Goal: Information Seeking & Learning: Learn about a topic

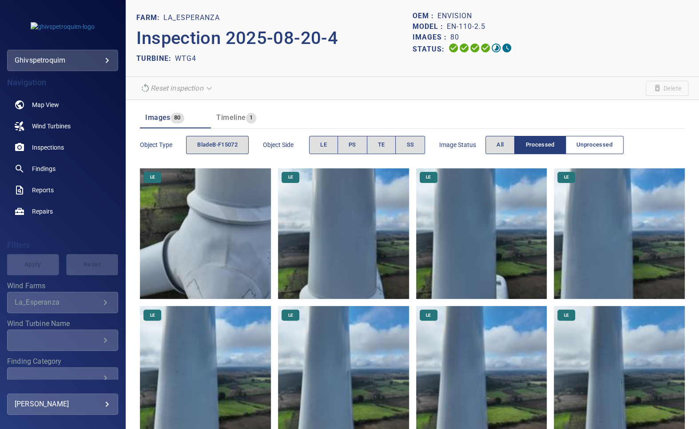
click at [426, 142] on span "Unprocessed" at bounding box center [594, 145] width 36 height 10
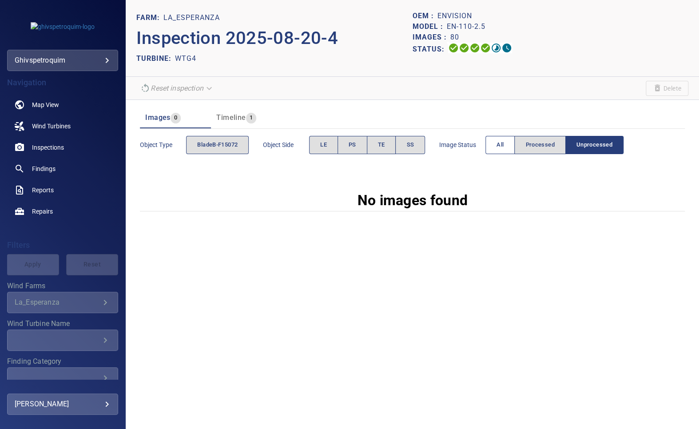
click at [426, 142] on button "All" at bounding box center [499, 145] width 29 height 18
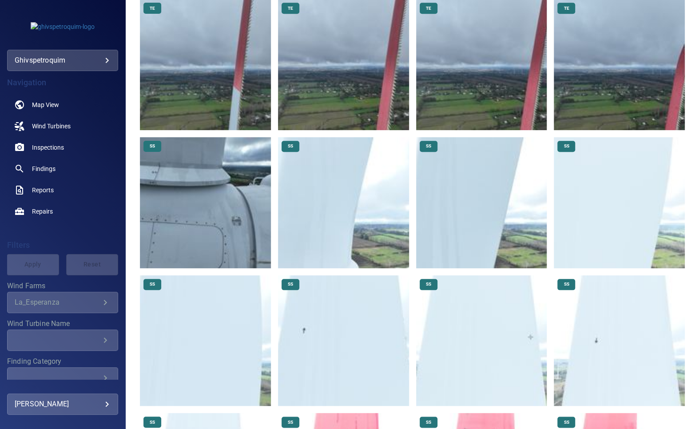
scroll to position [2079, 0]
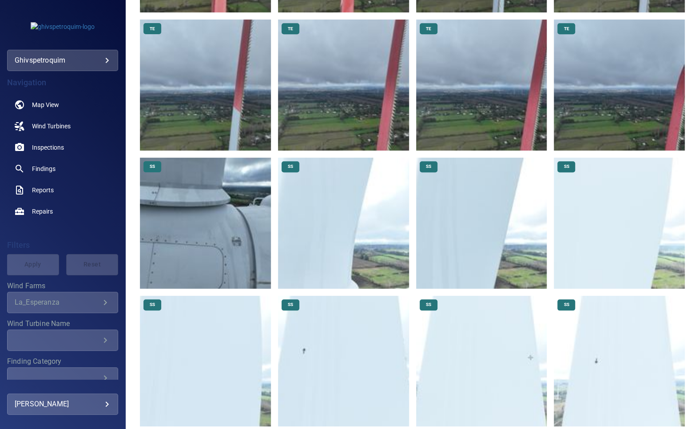
click at [231, 183] on img at bounding box center [205, 223] width 131 height 131
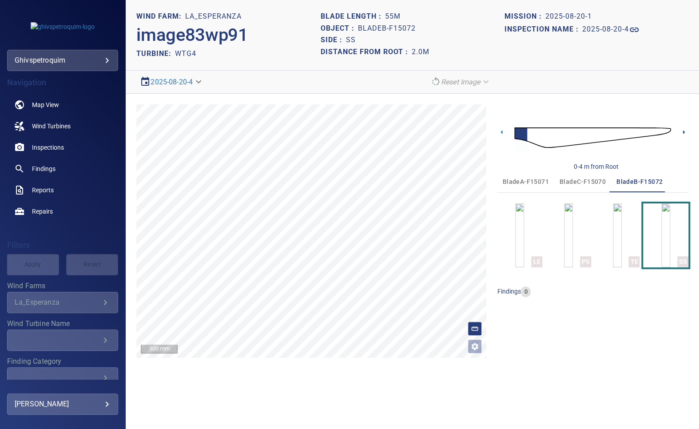
click at [426, 129] on icon at bounding box center [683, 131] width 9 height 9
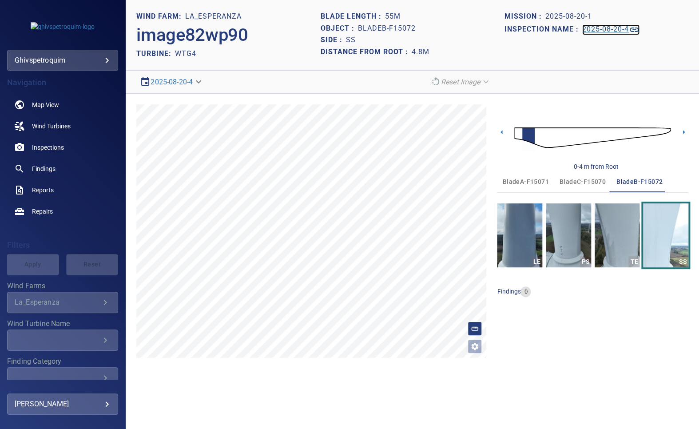
click at [426, 32] on h1 "2025-08-20-4" at bounding box center [605, 29] width 47 height 8
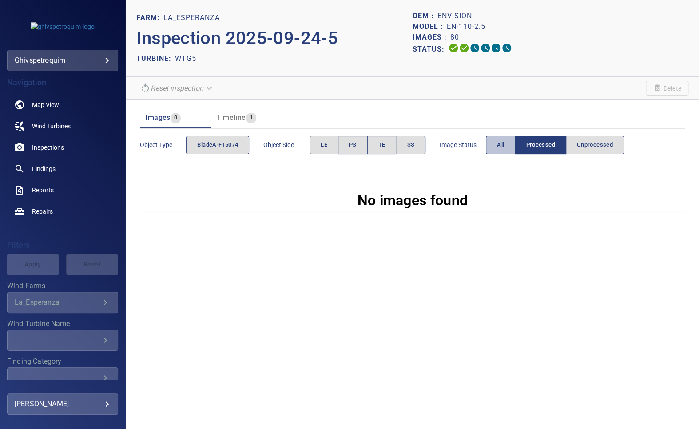
click at [487, 146] on button "All" at bounding box center [500, 145] width 29 height 18
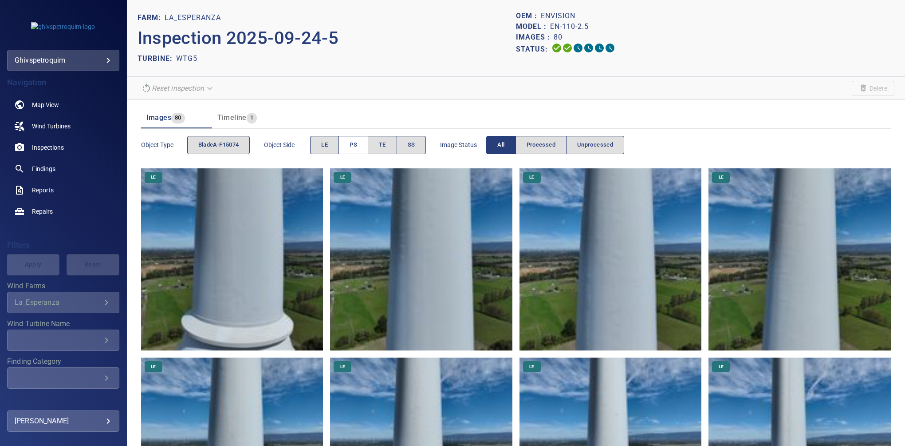
click at [348, 148] on button "PS" at bounding box center [354, 145] width 30 height 18
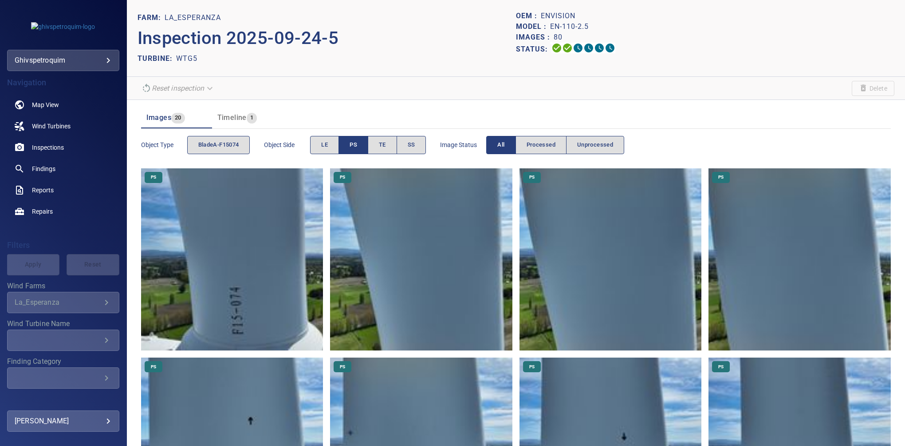
click at [366, 145] on button "PS" at bounding box center [354, 145] width 30 height 18
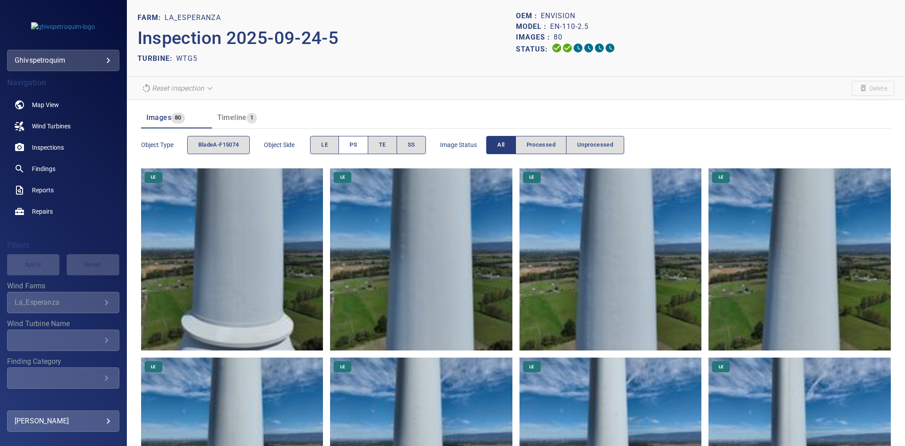
click at [352, 138] on button "PS" at bounding box center [354, 145] width 30 height 18
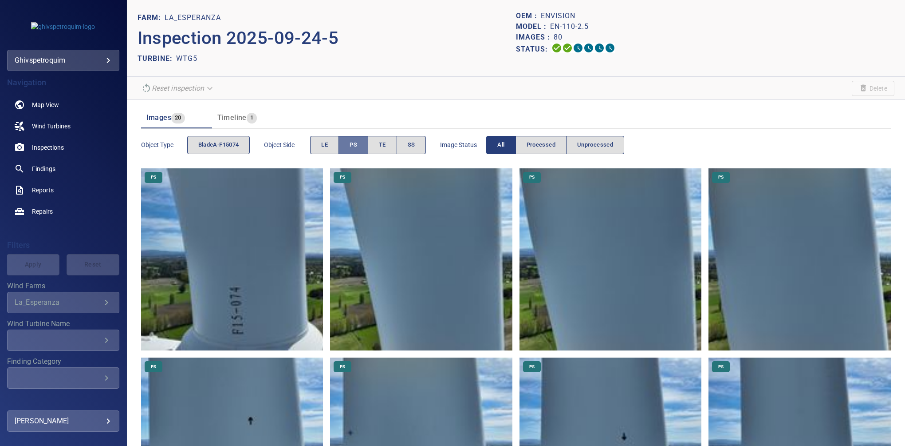
click at [353, 138] on button "PS" at bounding box center [354, 145] width 30 height 18
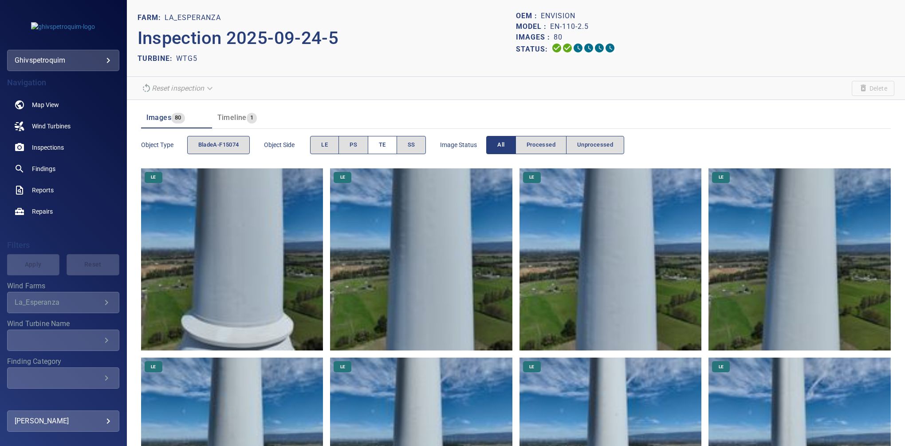
click at [383, 142] on span "TE" at bounding box center [382, 145] width 7 height 10
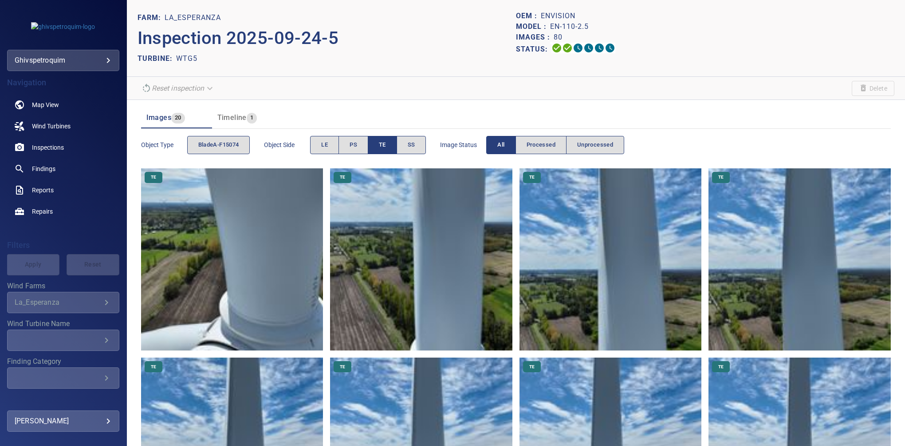
click at [383, 142] on span "TE" at bounding box center [382, 145] width 7 height 10
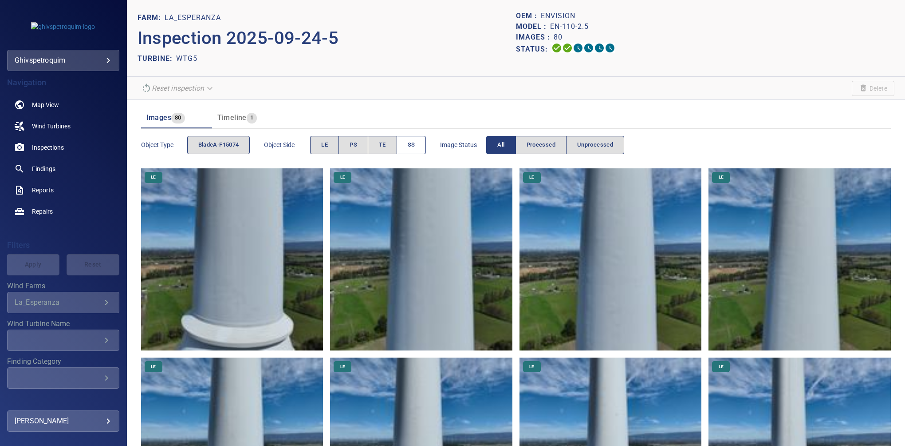
click at [407, 143] on button "SS" at bounding box center [412, 145] width 30 height 18
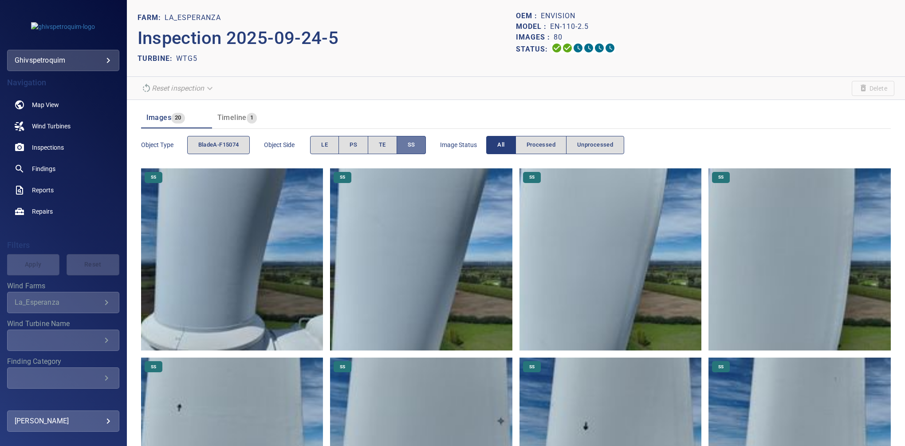
click at [407, 143] on button "SS" at bounding box center [412, 145] width 30 height 18
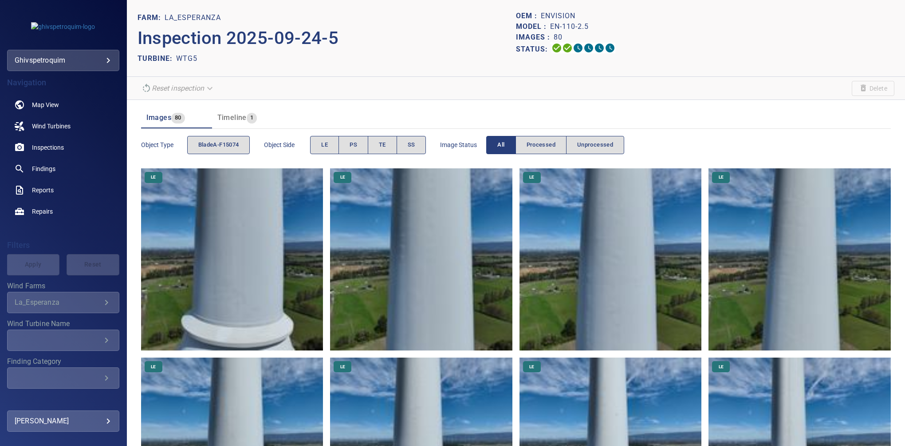
click at [698, 36] on div "Images : 80" at bounding box center [705, 37] width 379 height 11
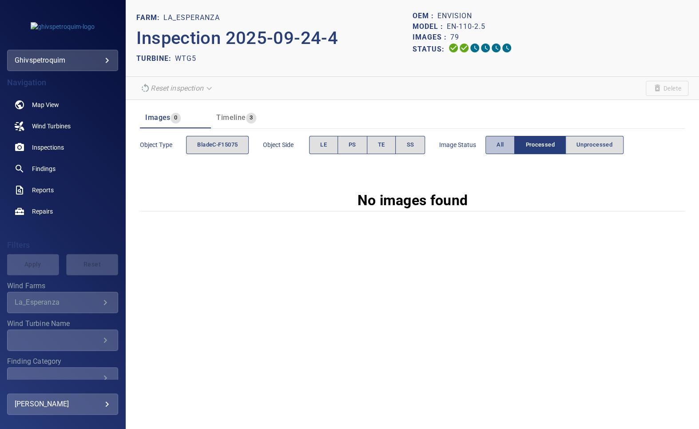
click at [494, 144] on button "All" at bounding box center [499, 145] width 29 height 18
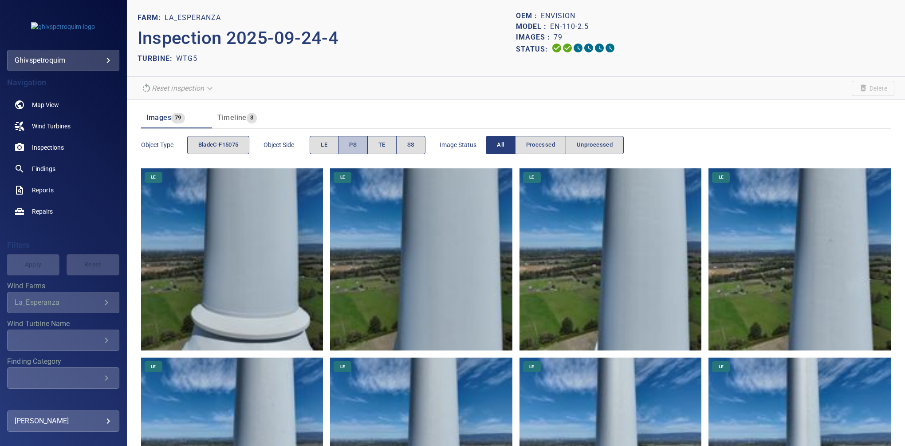
click at [357, 145] on span "PS" at bounding box center [353, 145] width 8 height 10
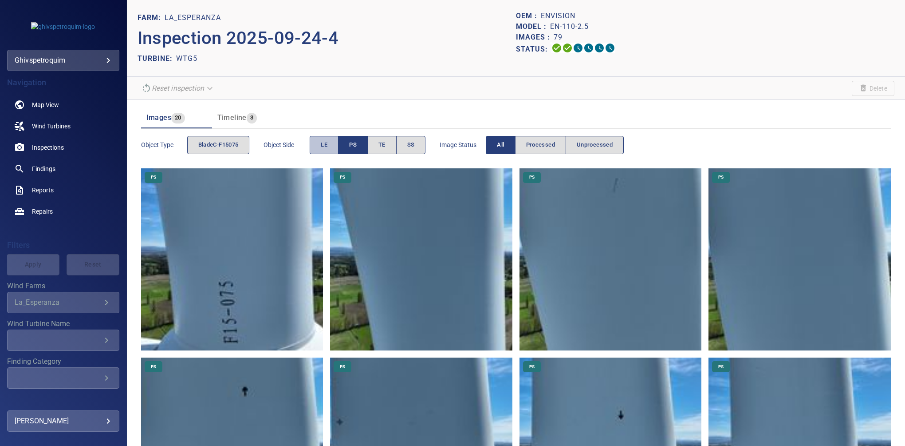
click at [324, 142] on span "LE" at bounding box center [324, 145] width 7 height 10
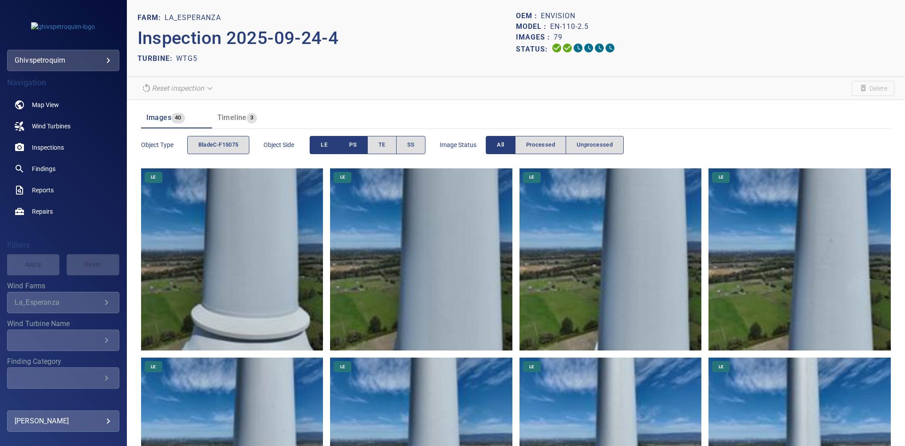
click at [353, 147] on span "PS" at bounding box center [353, 145] width 8 height 10
click at [323, 148] on span "LE" at bounding box center [324, 145] width 7 height 10
click at [408, 145] on span "SS" at bounding box center [411, 145] width 8 height 10
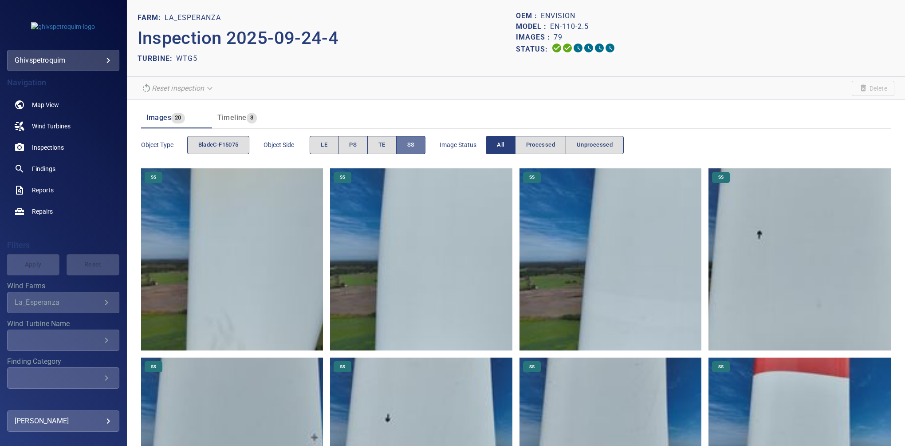
click at [411, 142] on span "SS" at bounding box center [411, 145] width 8 height 10
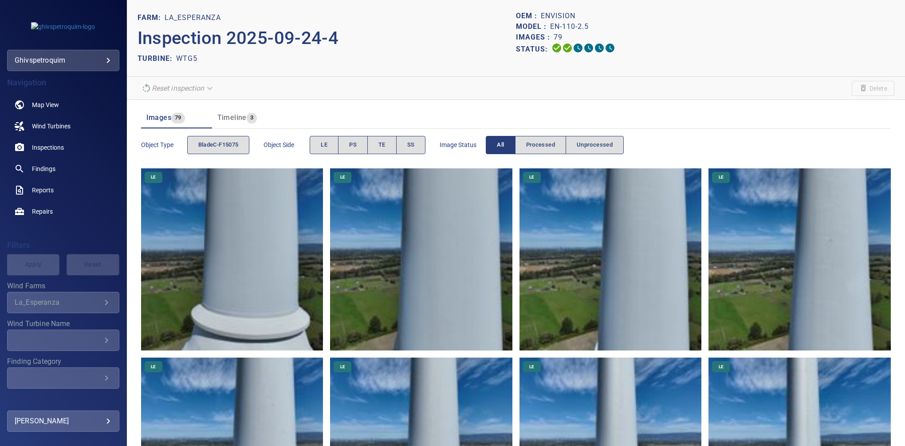
click at [348, 154] on div "Object Side LE PS TE SS" at bounding box center [345, 144] width 162 height 25
click at [355, 146] on span "PS" at bounding box center [353, 145] width 8 height 10
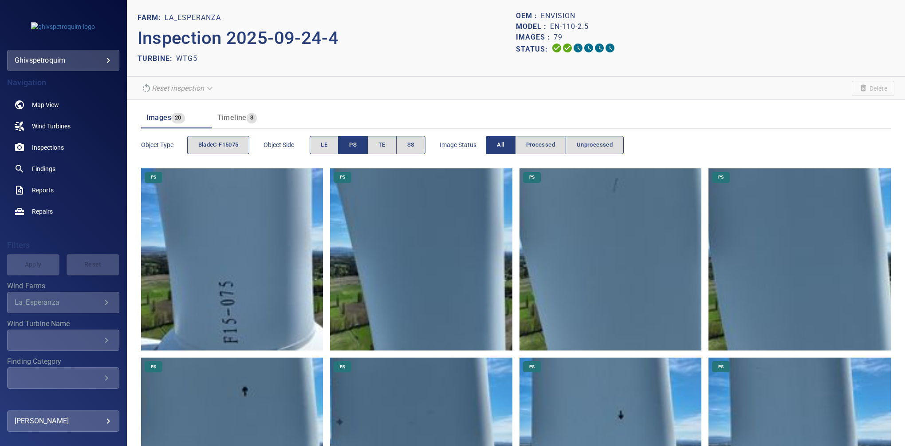
click at [355, 146] on span "PS" at bounding box center [353, 145] width 8 height 10
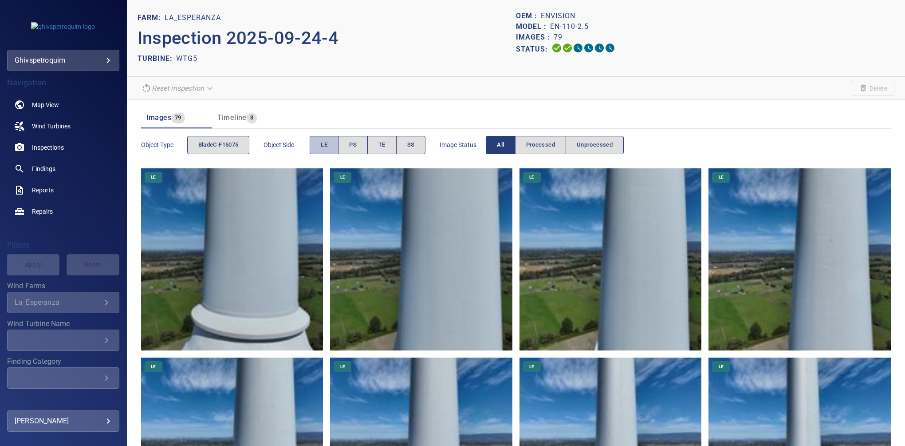
click at [323, 143] on span "LE" at bounding box center [324, 145] width 7 height 10
click at [328, 143] on span "LE" at bounding box center [324, 145] width 7 height 10
click at [348, 146] on button "PS" at bounding box center [353, 145] width 30 height 18
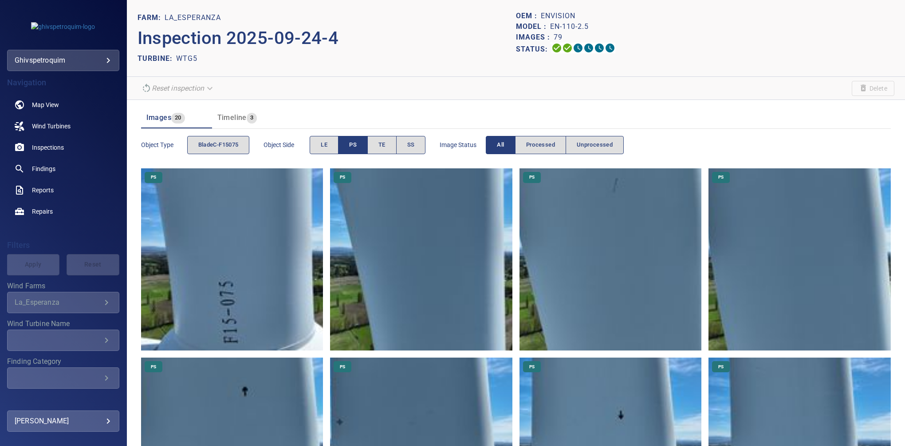
click at [348, 146] on button "PS" at bounding box center [353, 145] width 30 height 18
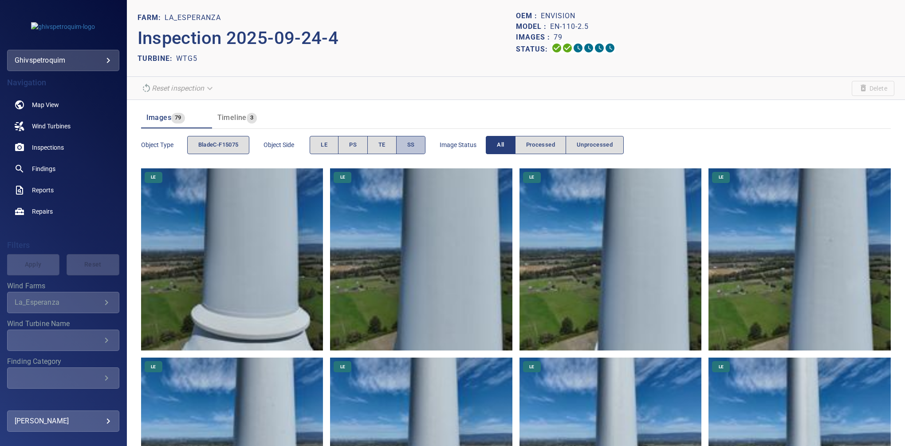
click at [419, 140] on button "SS" at bounding box center [411, 145] width 30 height 18
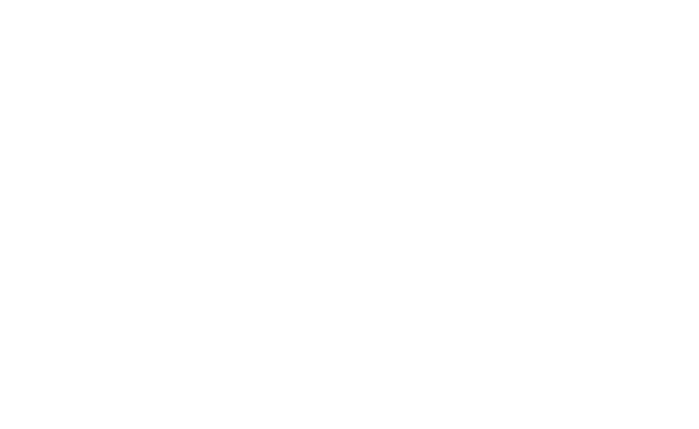
click at [11, 0] on html at bounding box center [349, 0] width 699 height 0
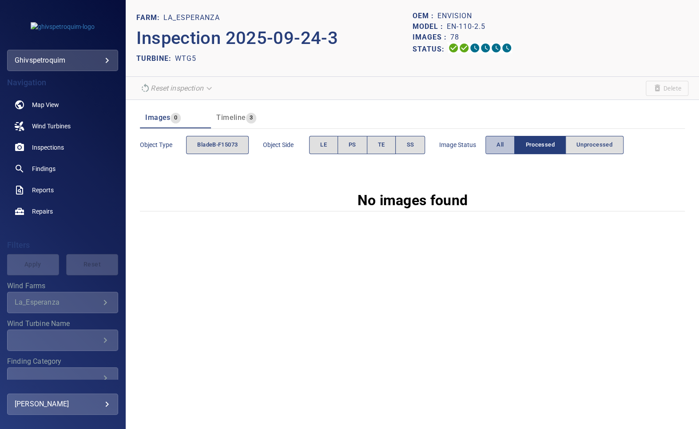
click at [493, 152] on button "All" at bounding box center [499, 145] width 29 height 18
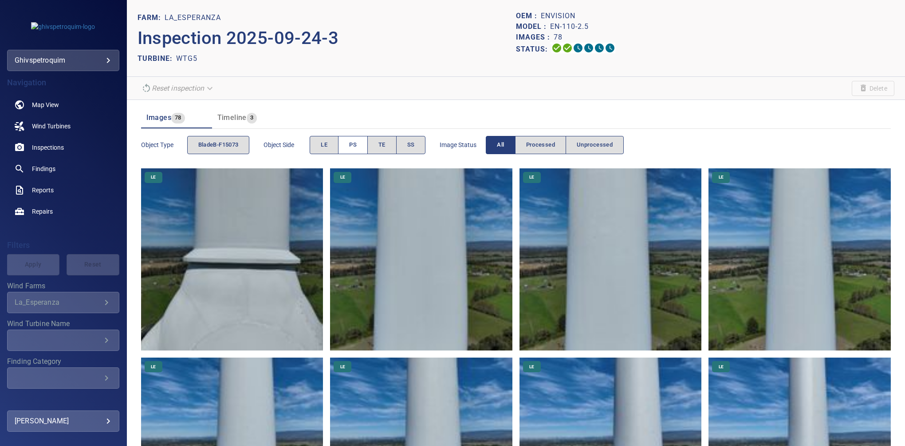
click at [352, 142] on span "PS" at bounding box center [353, 145] width 8 height 10
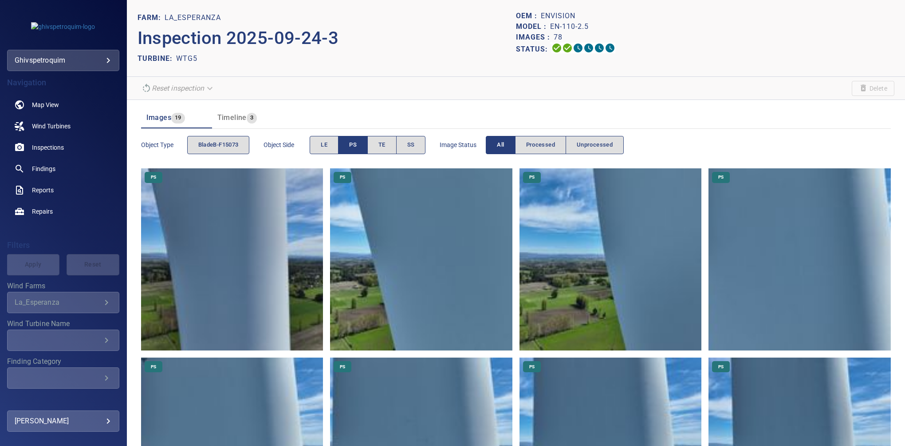
click at [362, 143] on button "PS" at bounding box center [353, 145] width 30 height 18
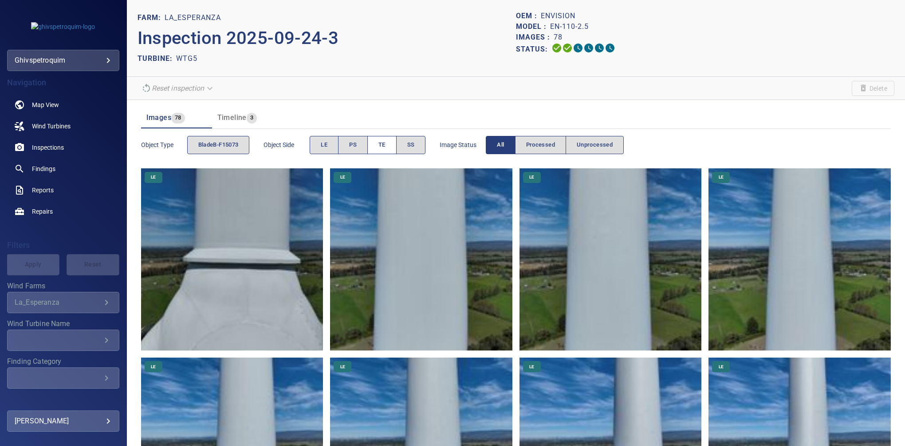
click at [378, 142] on button "TE" at bounding box center [381, 145] width 29 height 18
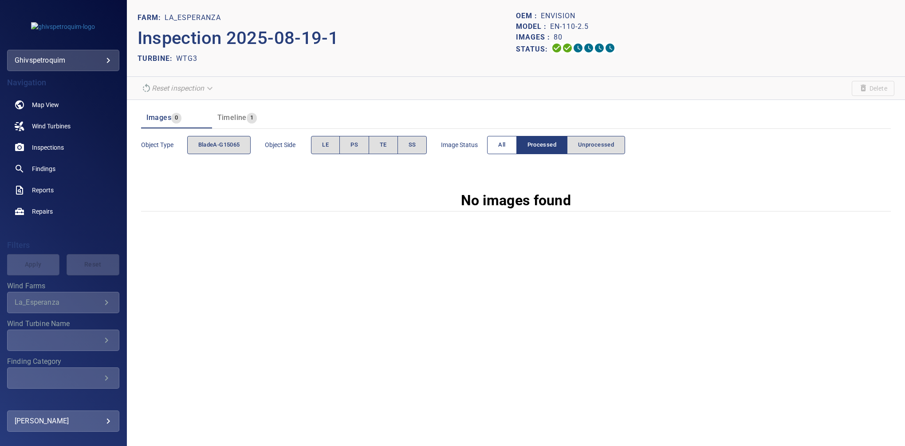
click at [494, 145] on button "All" at bounding box center [501, 145] width 29 height 18
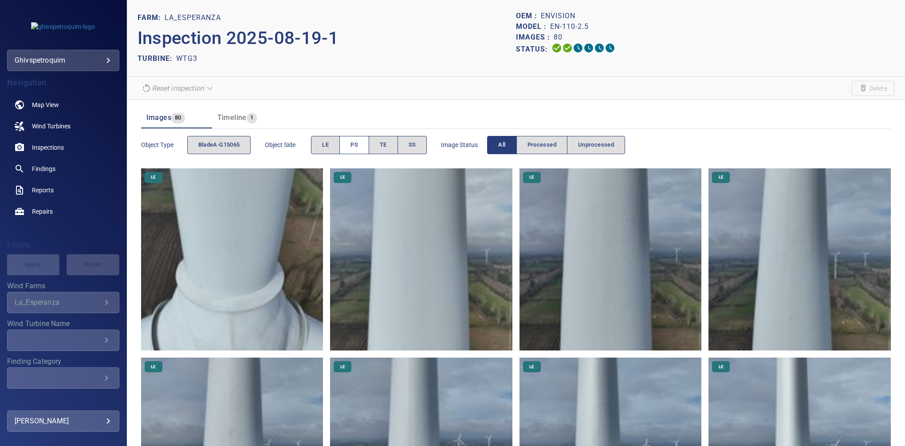
click at [363, 153] on button "PS" at bounding box center [355, 145] width 30 height 18
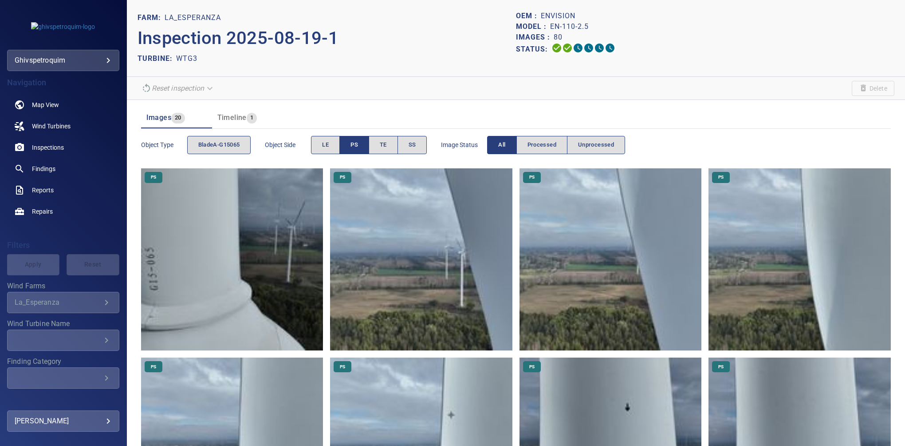
click at [353, 143] on span "PS" at bounding box center [355, 145] width 8 height 10
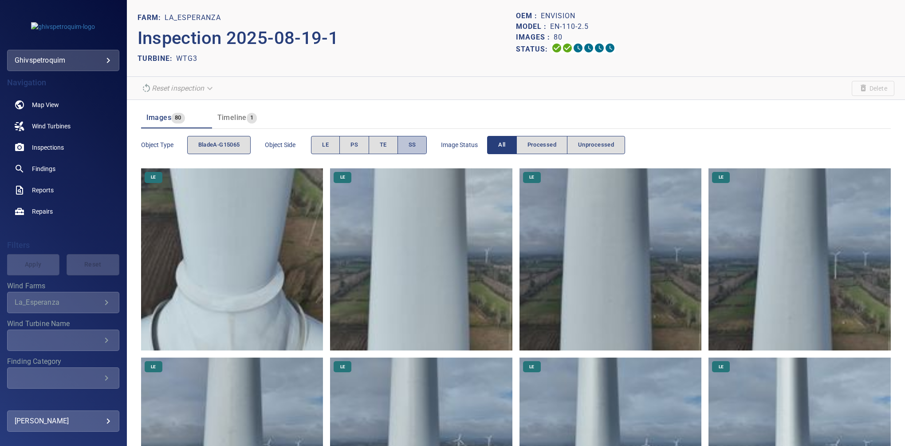
click at [412, 137] on button "SS" at bounding box center [413, 145] width 30 height 18
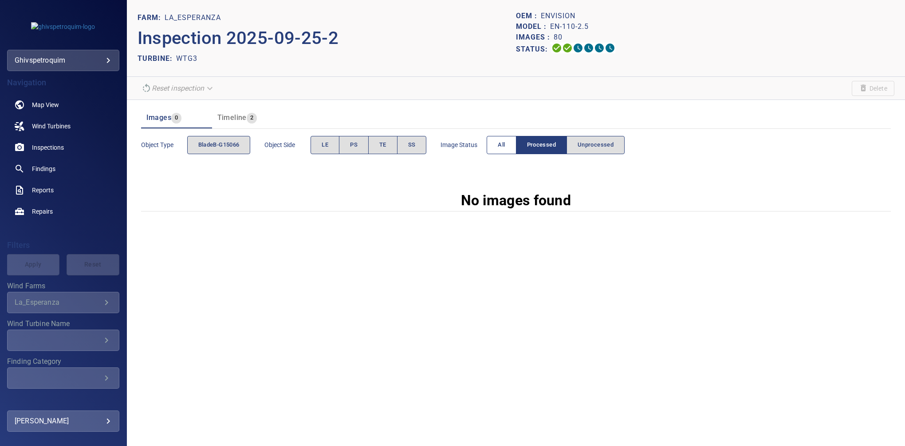
click at [497, 137] on button "All" at bounding box center [501, 145] width 29 height 18
click at [231, 144] on span "bladeC-G15067" at bounding box center [218, 145] width 41 height 10
click at [497, 142] on button "All" at bounding box center [501, 145] width 29 height 18
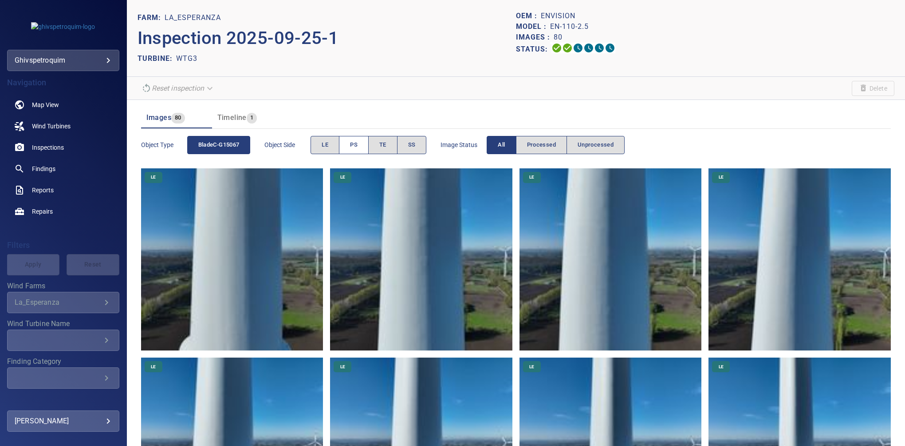
click at [351, 143] on button "PS" at bounding box center [354, 145] width 30 height 18
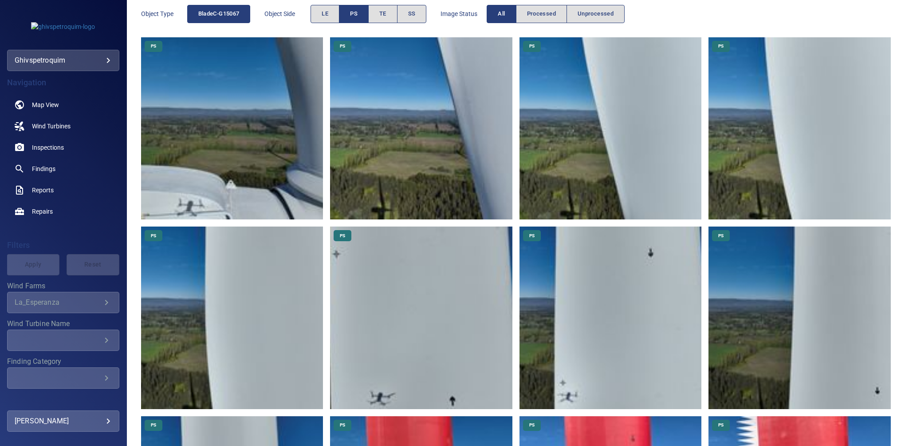
scroll to position [155, 0]
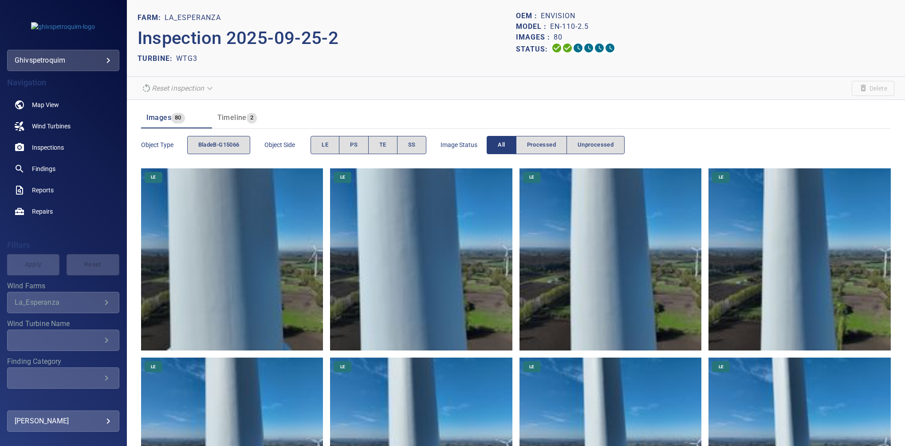
click at [406, 240] on img at bounding box center [421, 259] width 182 height 182
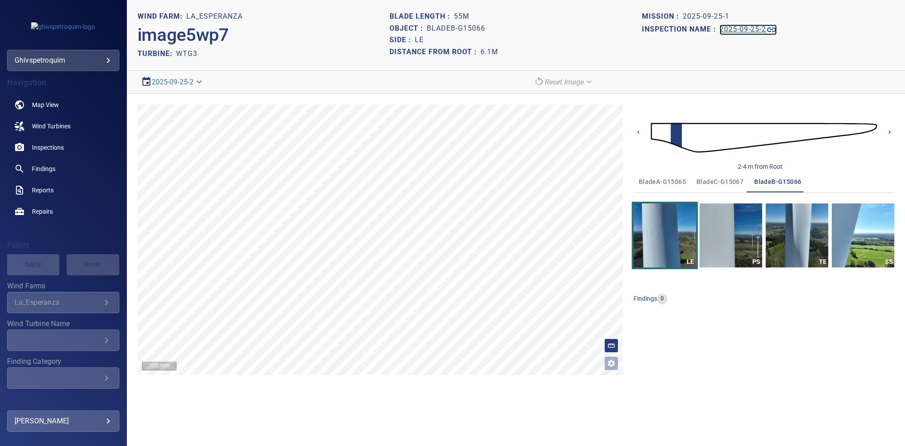
click at [727, 34] on link "2025-09-25-2" at bounding box center [748, 29] width 57 height 11
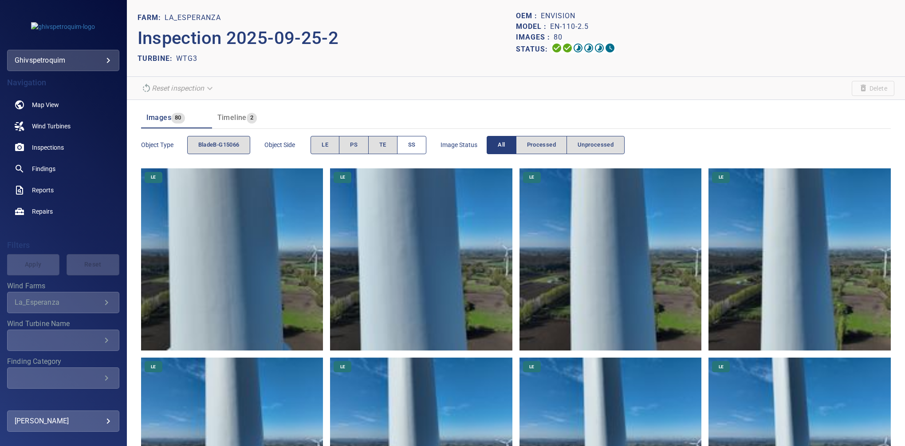
click at [424, 142] on button "SS" at bounding box center [412, 145] width 30 height 18
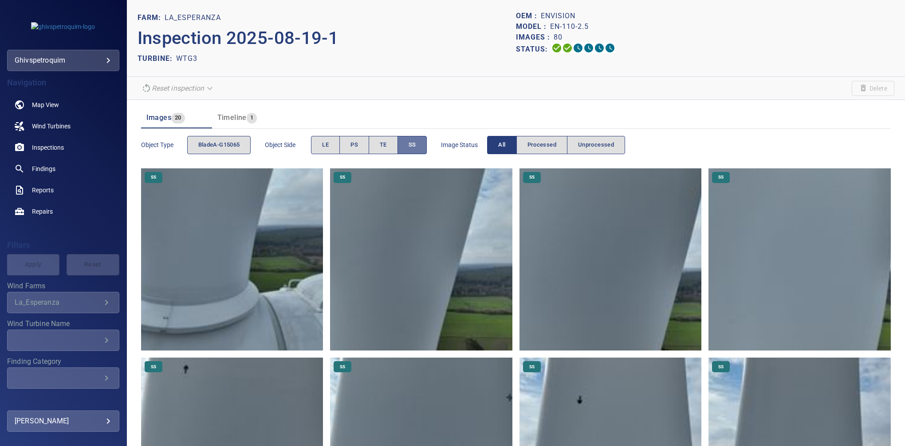
click at [409, 146] on span "SS" at bounding box center [413, 145] width 8 height 10
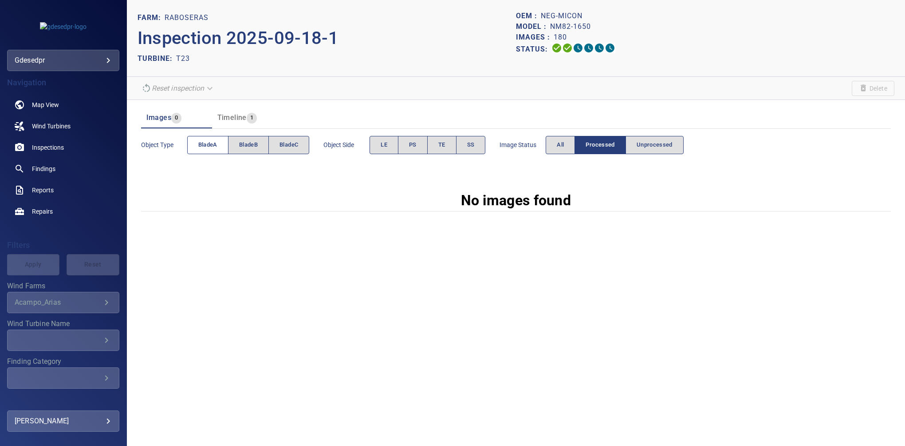
click at [206, 143] on span "bladeA" at bounding box center [207, 145] width 19 height 10
click at [394, 143] on button "LE" at bounding box center [384, 145] width 29 height 18
click at [561, 144] on span "All" at bounding box center [560, 145] width 7 height 10
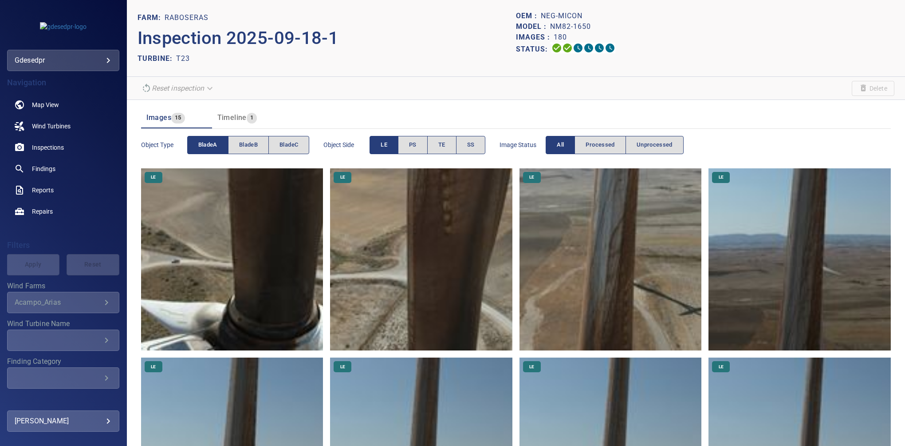
click at [376, 140] on button "LE" at bounding box center [384, 145] width 29 height 18
click at [467, 146] on button "SS" at bounding box center [471, 145] width 30 height 18
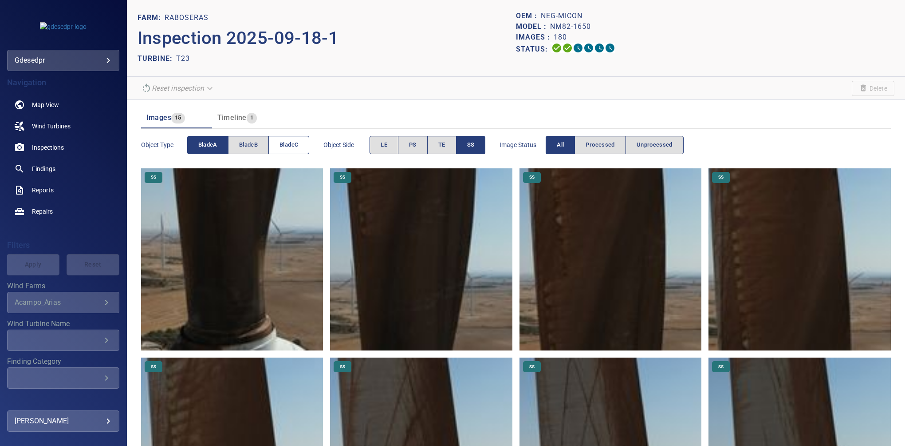
click at [282, 146] on span "bladeC" at bounding box center [289, 145] width 19 height 10
click at [201, 142] on span "bladeA" at bounding box center [207, 145] width 19 height 10
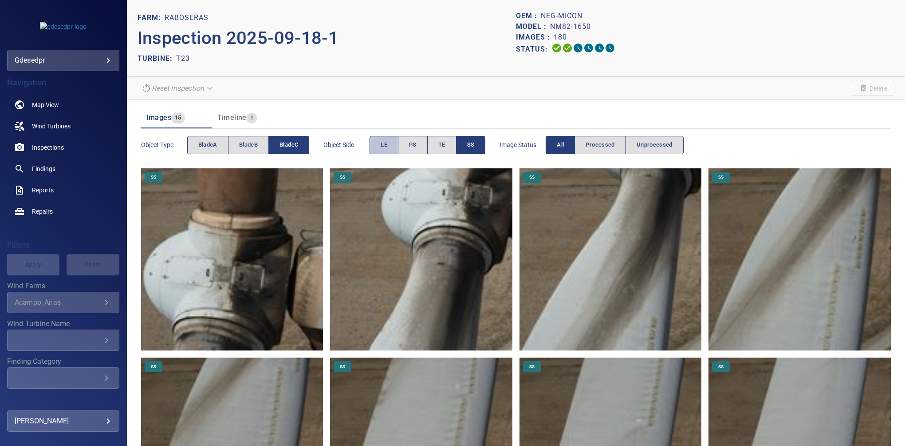
click at [387, 145] on span "LE" at bounding box center [384, 145] width 7 height 10
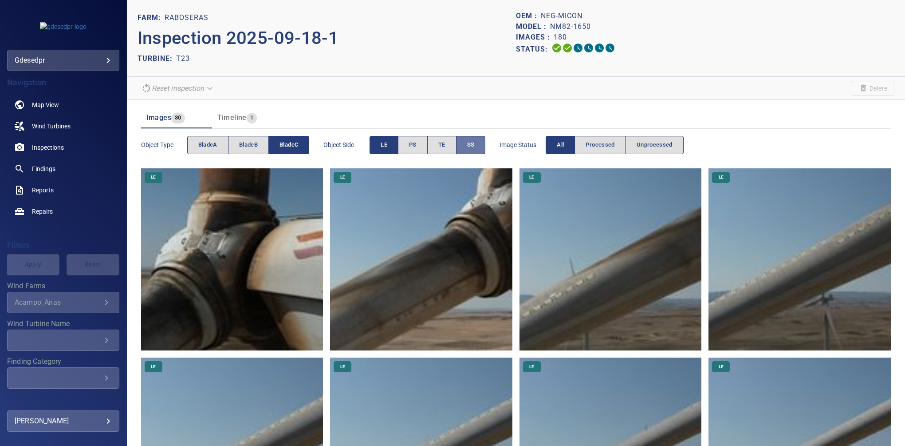
click at [474, 153] on button "SS" at bounding box center [471, 145] width 30 height 18
click at [391, 145] on button "LE" at bounding box center [384, 145] width 29 height 18
click at [290, 145] on span "bladeC" at bounding box center [289, 145] width 19 height 10
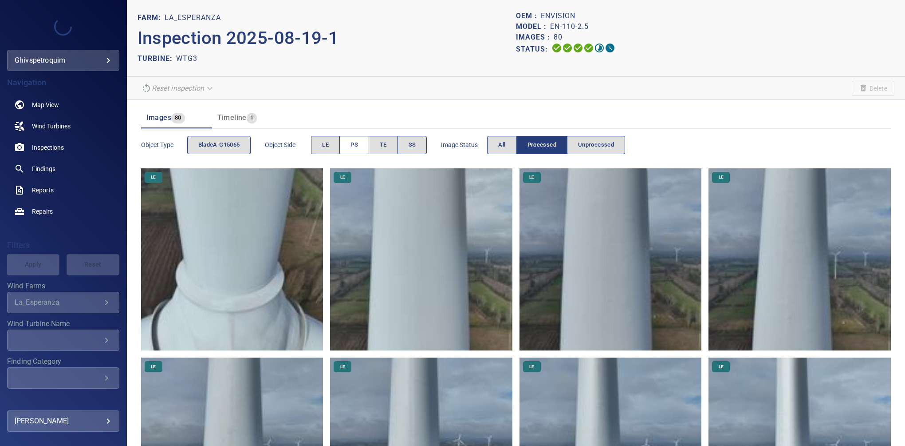
click at [353, 146] on span "PS" at bounding box center [355, 145] width 8 height 10
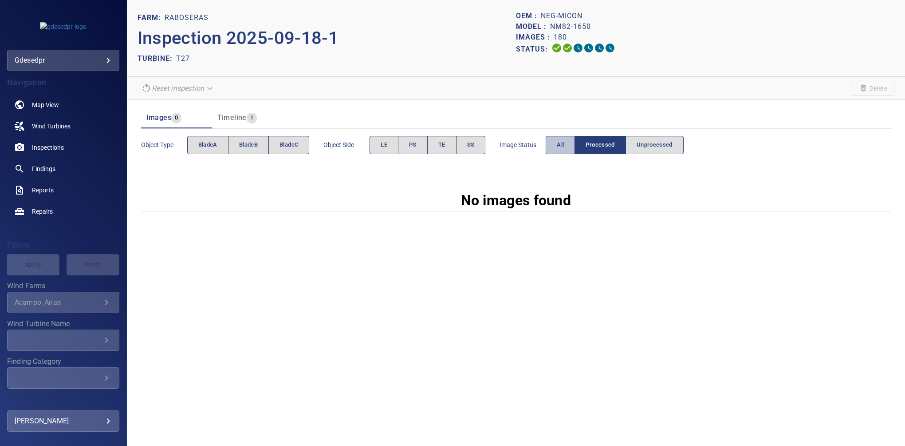
click at [561, 146] on span "All" at bounding box center [560, 145] width 7 height 10
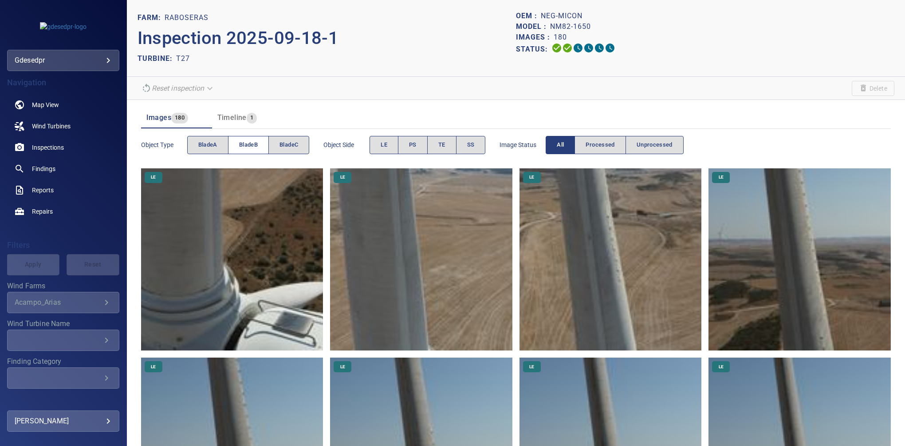
click at [240, 144] on span "bladeB" at bounding box center [248, 145] width 19 height 10
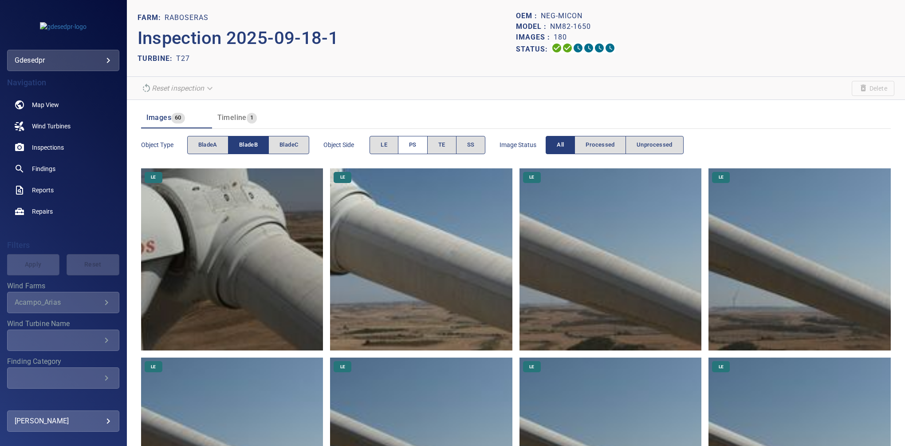
click at [415, 140] on span "PS" at bounding box center [413, 145] width 8 height 10
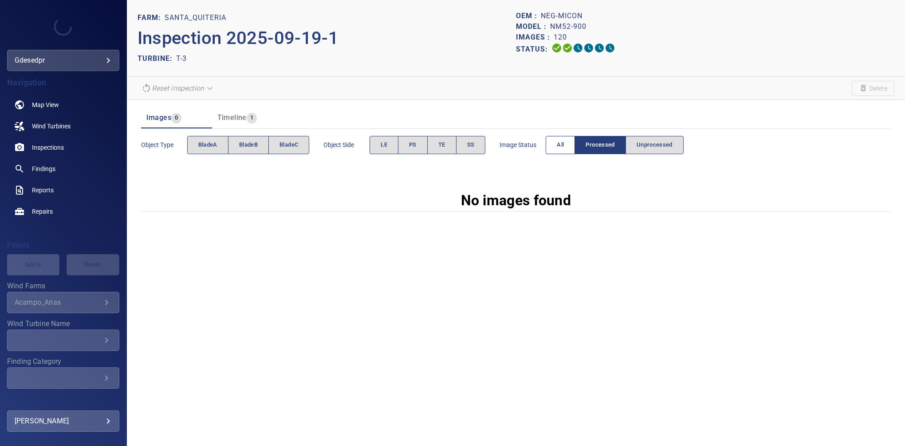
click at [561, 148] on span "All" at bounding box center [560, 145] width 7 height 10
click at [261, 145] on button "bladeB" at bounding box center [248, 145] width 41 height 18
click at [556, 137] on button "All" at bounding box center [560, 145] width 29 height 18
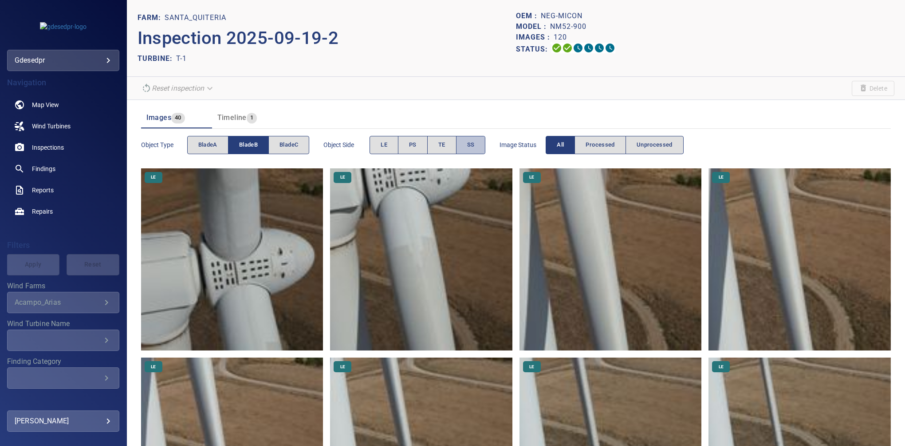
click at [467, 151] on button "SS" at bounding box center [471, 145] width 30 height 18
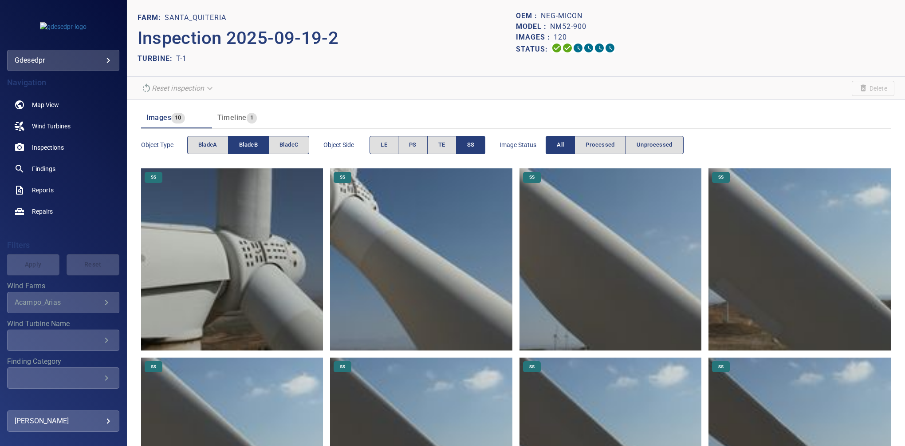
click at [466, 137] on button "SS" at bounding box center [471, 145] width 30 height 18
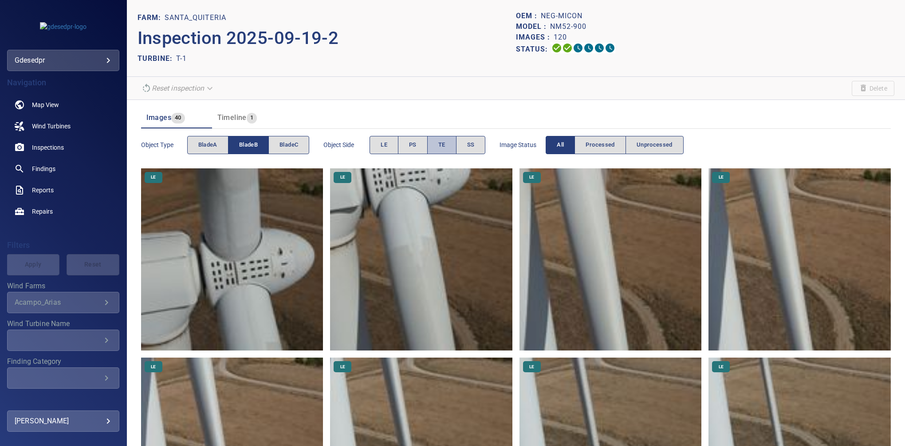
click at [442, 140] on span "TE" at bounding box center [441, 145] width 7 height 10
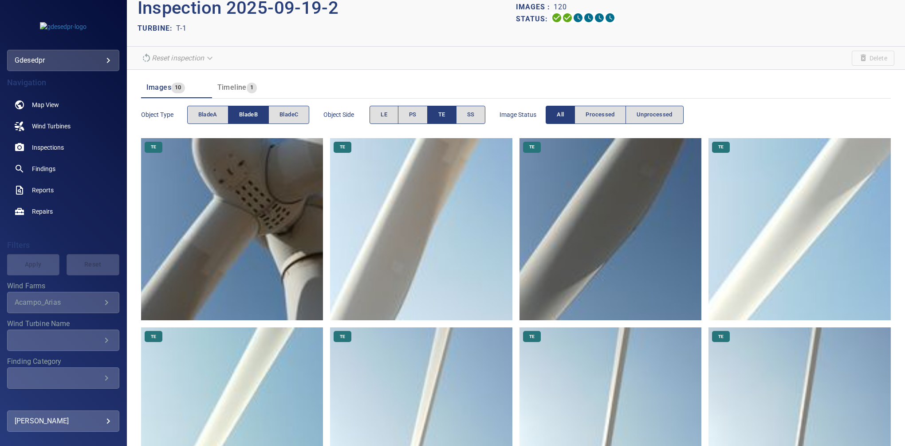
scroll to position [22, 0]
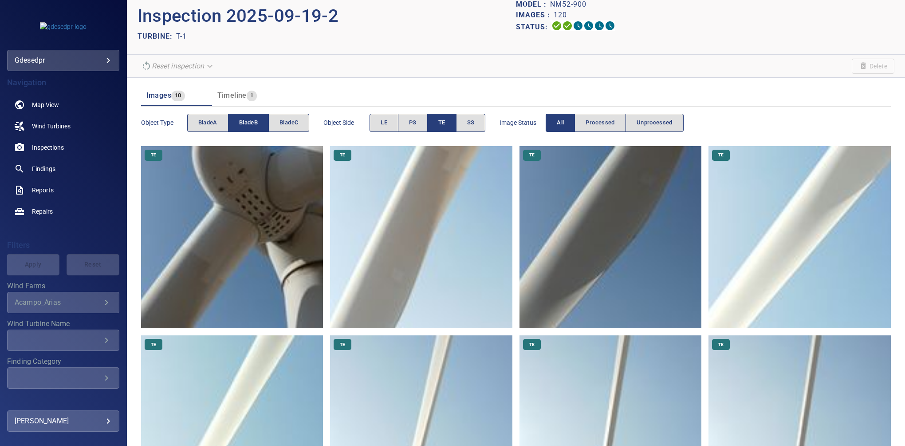
click at [253, 121] on span "bladeB" at bounding box center [248, 123] width 19 height 10
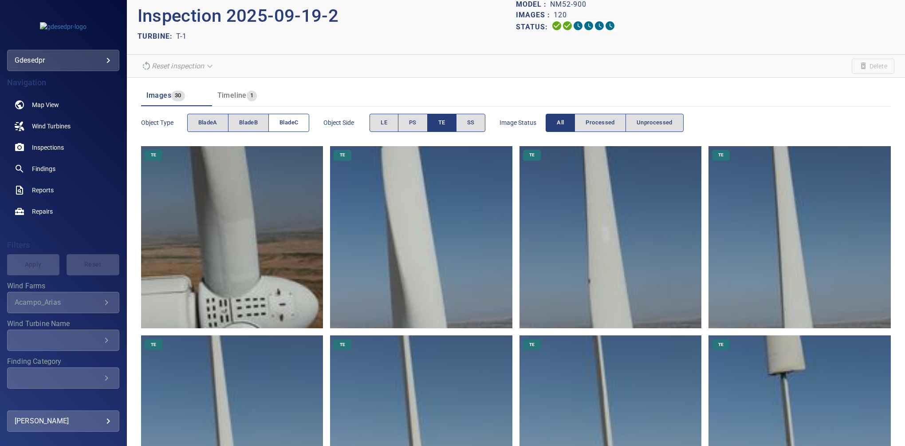
click at [287, 127] on button "bladeC" at bounding box center [288, 123] width 41 height 18
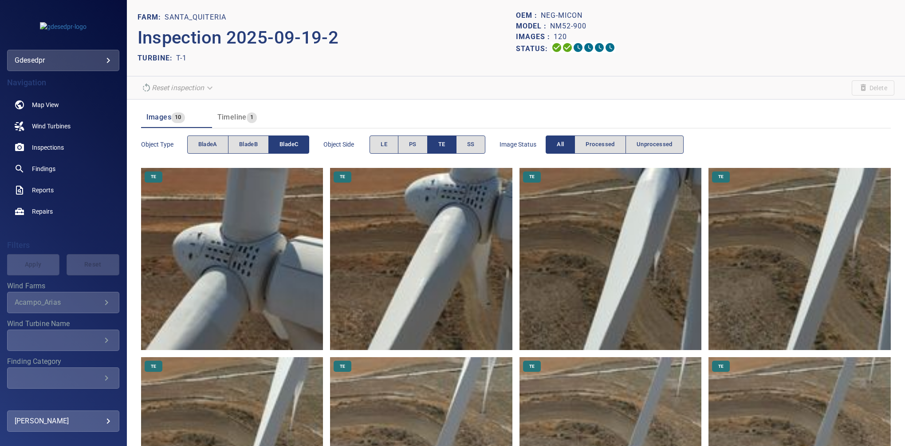
scroll to position [0, 0]
click at [429, 149] on div "LE PS TE SS" at bounding box center [428, 145] width 116 height 18
click at [446, 145] on span "TE" at bounding box center [441, 145] width 7 height 10
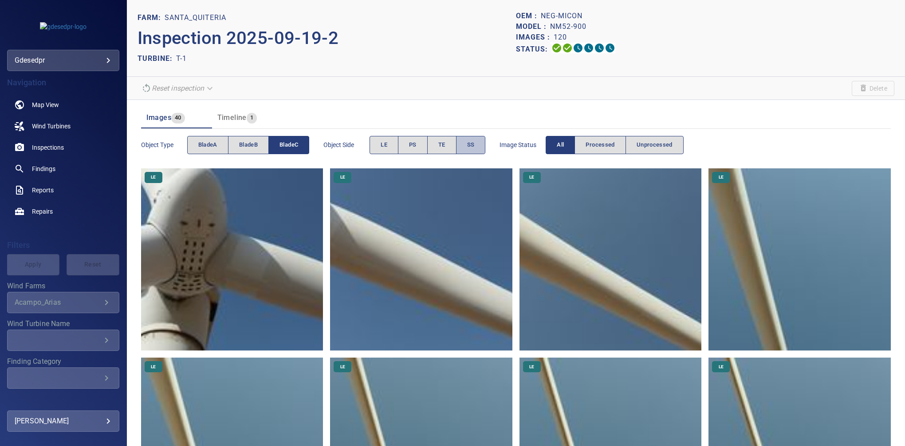
click at [461, 143] on button "SS" at bounding box center [471, 145] width 30 height 18
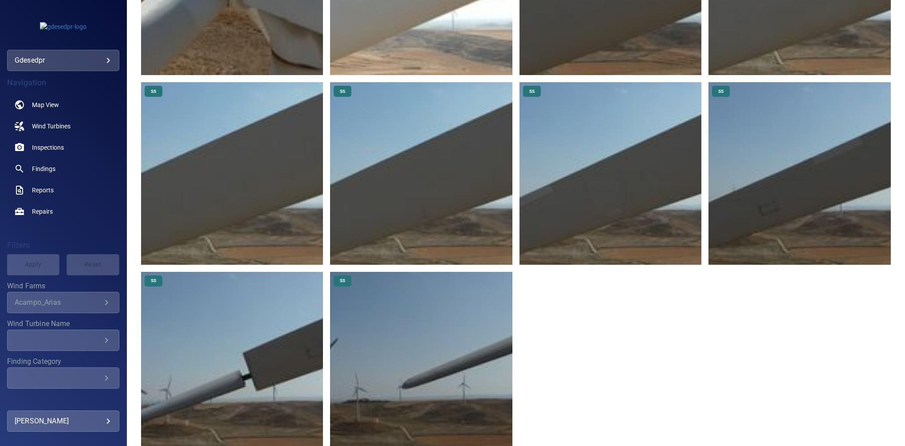
scroll to position [270, 0]
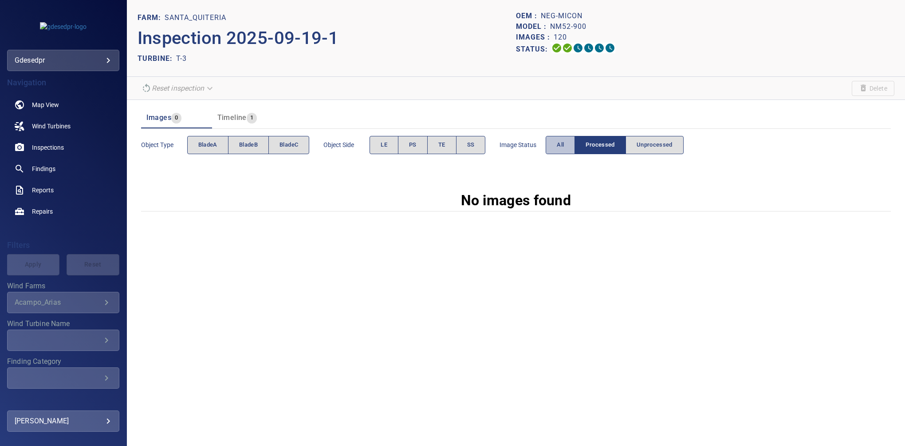
click at [561, 143] on span "All" at bounding box center [560, 145] width 7 height 10
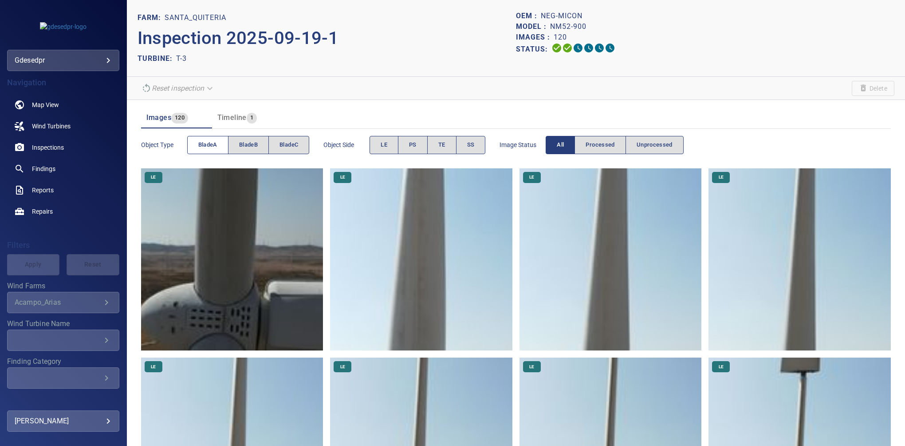
click at [213, 146] on span "bladeA" at bounding box center [207, 145] width 19 height 10
click at [415, 145] on span "PS" at bounding box center [413, 145] width 8 height 10
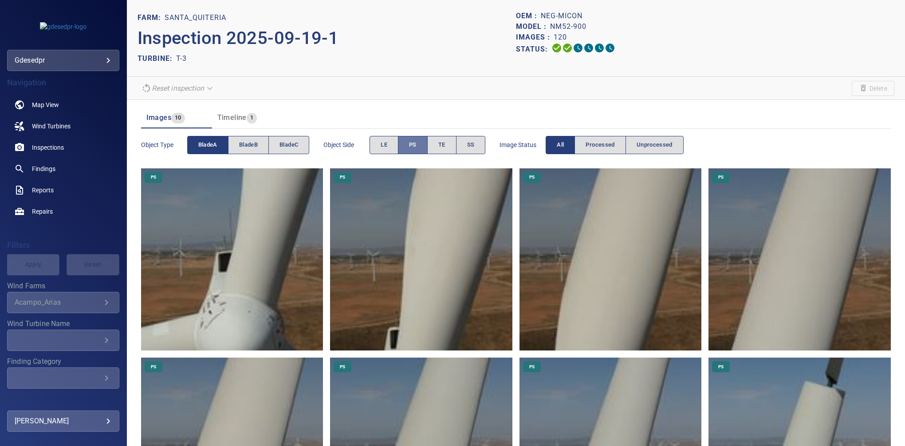
click at [425, 142] on button "PS" at bounding box center [413, 145] width 30 height 18
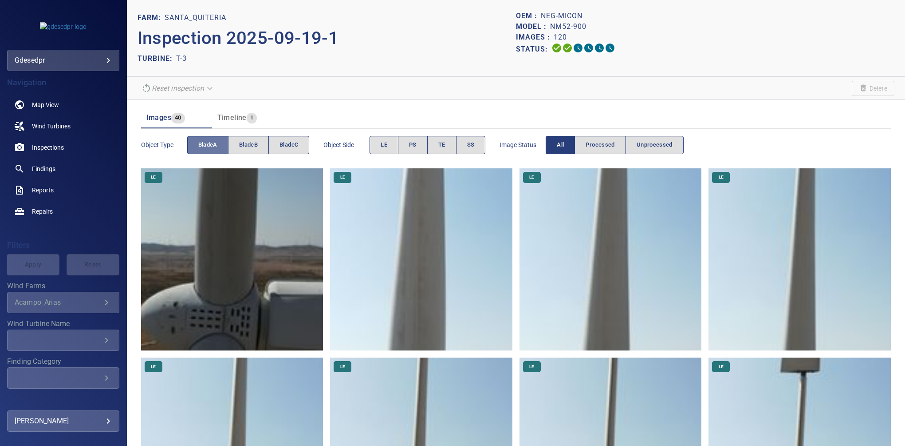
click at [208, 140] on span "bladeA" at bounding box center [207, 145] width 19 height 10
click at [473, 151] on button "SS" at bounding box center [471, 145] width 30 height 18
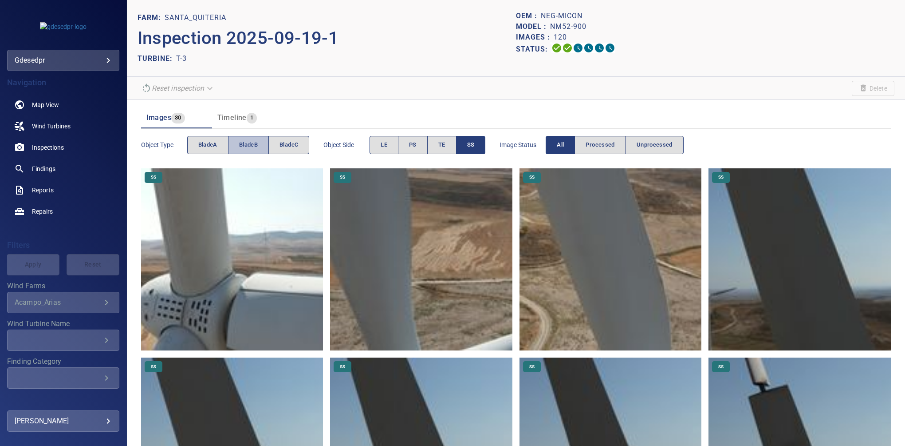
click at [256, 145] on span "bladeB" at bounding box center [248, 145] width 19 height 10
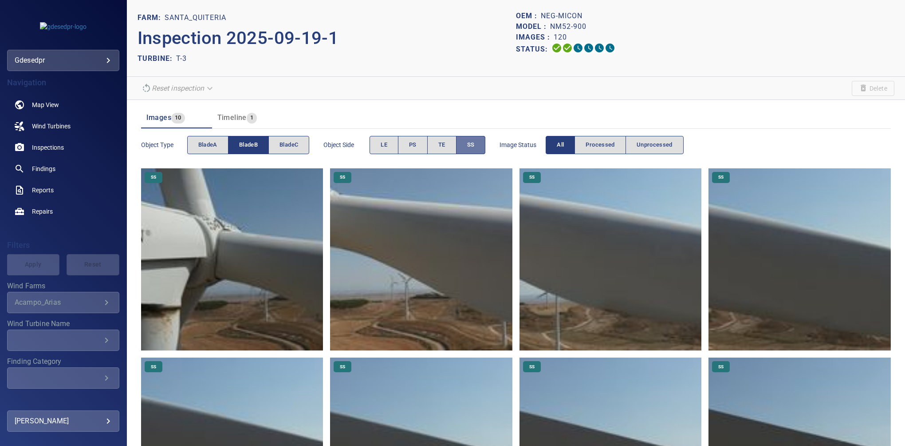
click at [478, 151] on button "SS" at bounding box center [471, 145] width 30 height 18
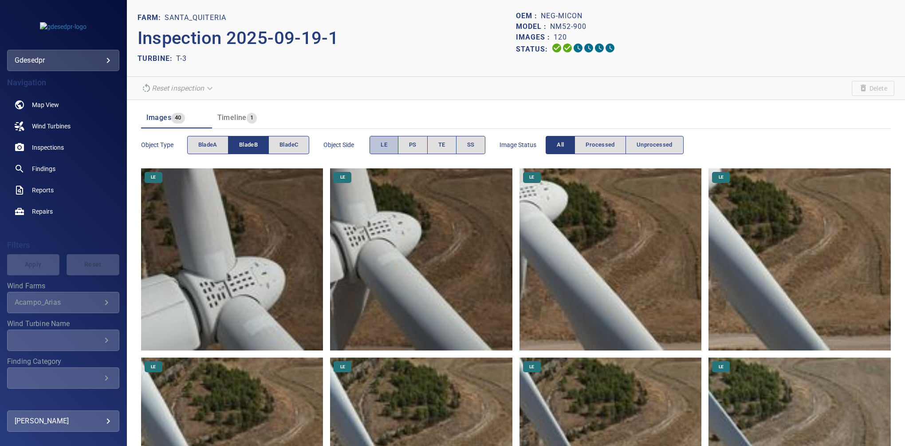
click at [387, 146] on span "LE" at bounding box center [384, 145] width 7 height 10
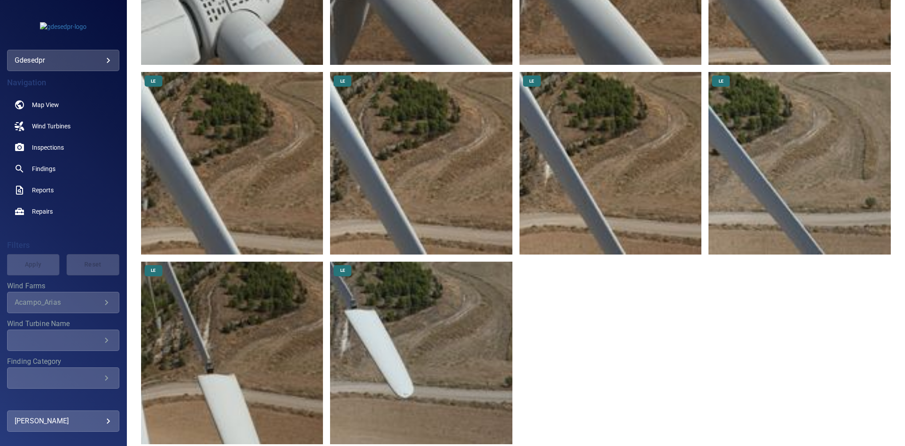
scroll to position [38, 0]
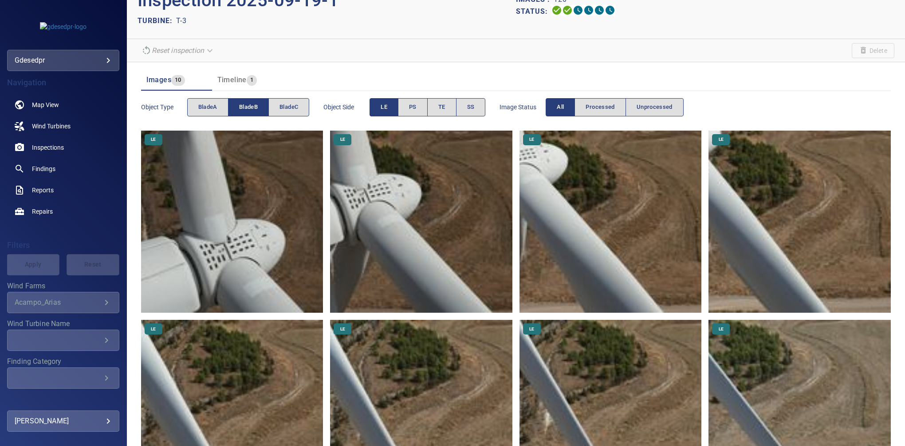
click at [389, 102] on button "LE" at bounding box center [384, 107] width 29 height 18
click at [440, 105] on span "TE" at bounding box center [441, 107] width 7 height 10
